Goal: Task Accomplishment & Management: Complete application form

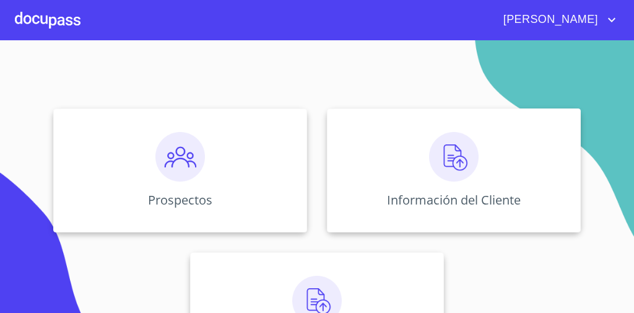
scroll to position [165, 0]
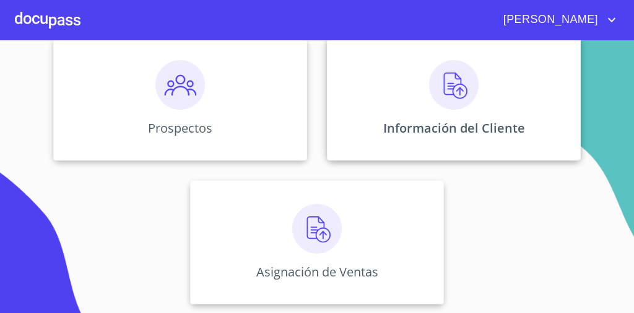
click at [440, 85] on img at bounding box center [454, 85] width 50 height 50
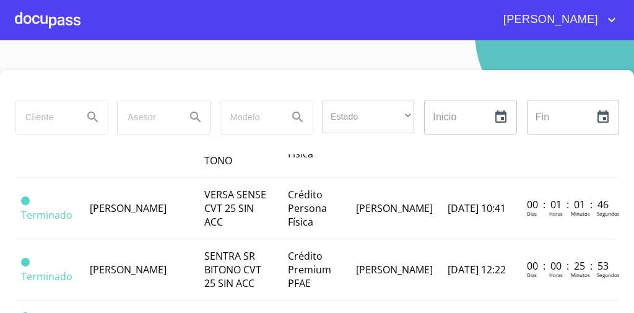
scroll to position [1158, 1]
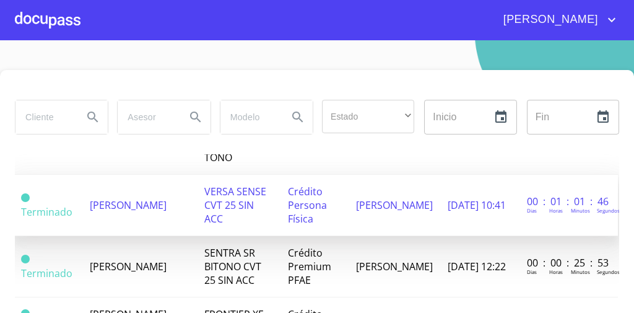
click at [251, 222] on td "VERSA SENSE CVT 25 SIN ACC" at bounding box center [239, 205] width 84 height 61
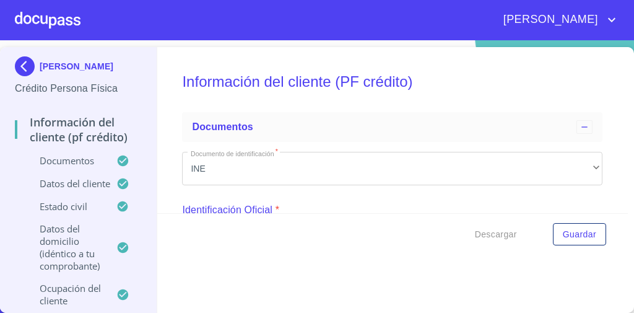
click at [104, 119] on p "Información del cliente (PF crédito)" at bounding box center [78, 130] width 127 height 30
click at [97, 134] on p "Información del cliente (PF crédito)" at bounding box center [78, 130] width 127 height 30
click at [94, 123] on p "Información del cliente (PF crédito)" at bounding box center [78, 130] width 127 height 30
